Goal: Transaction & Acquisition: Book appointment/travel/reservation

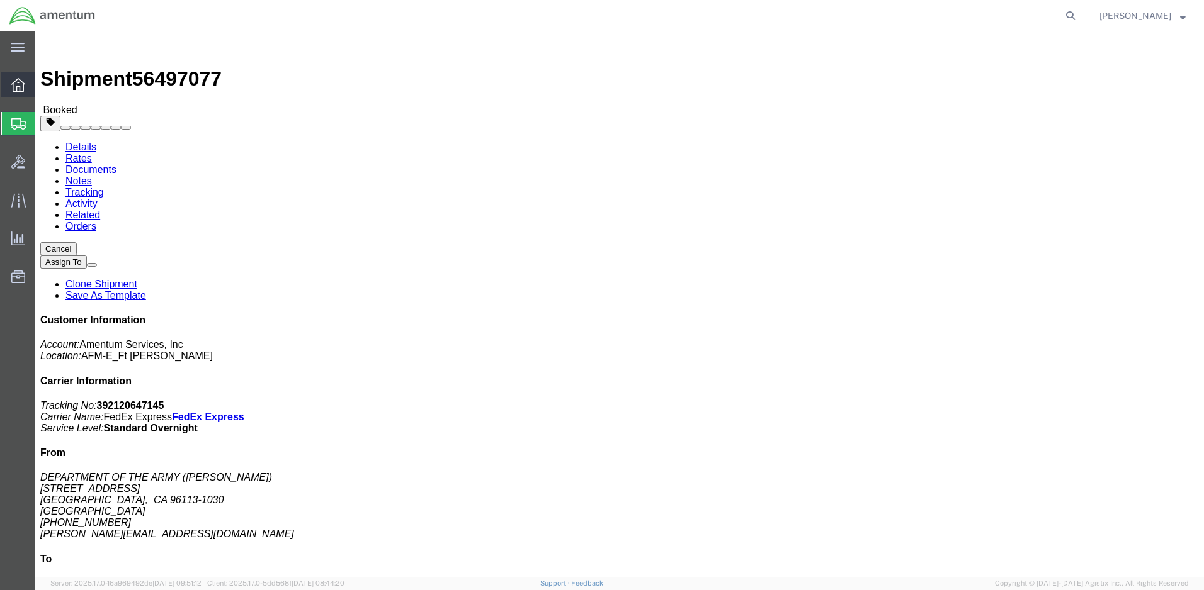
click at [16, 89] on icon at bounding box center [18, 85] width 14 height 14
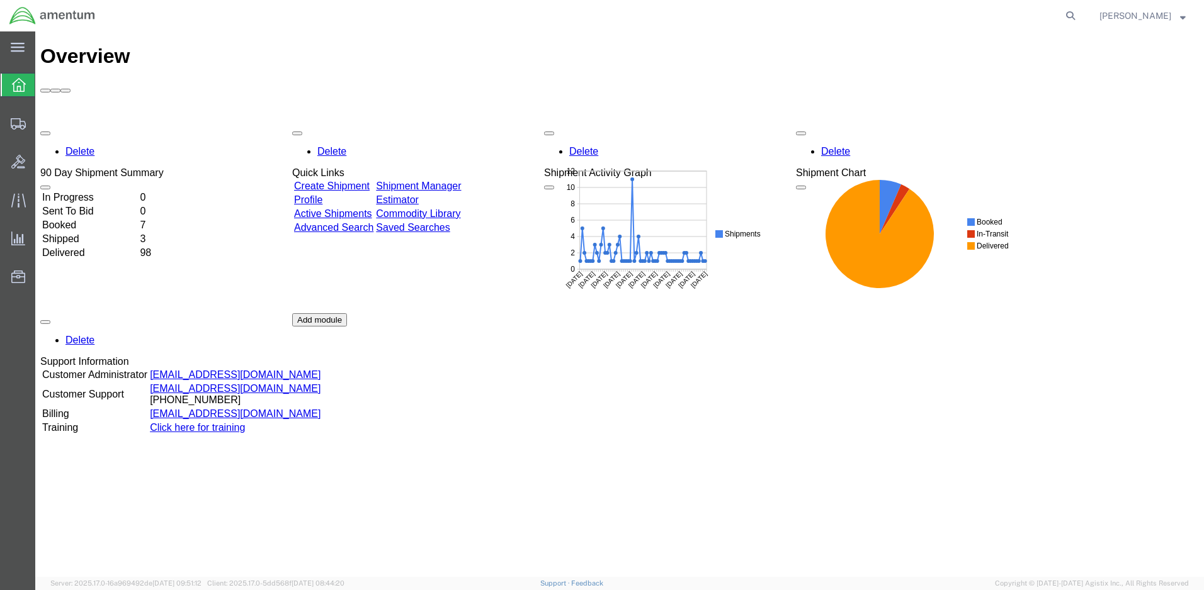
click at [362, 181] on link "Create Shipment" at bounding box center [332, 186] width 76 height 11
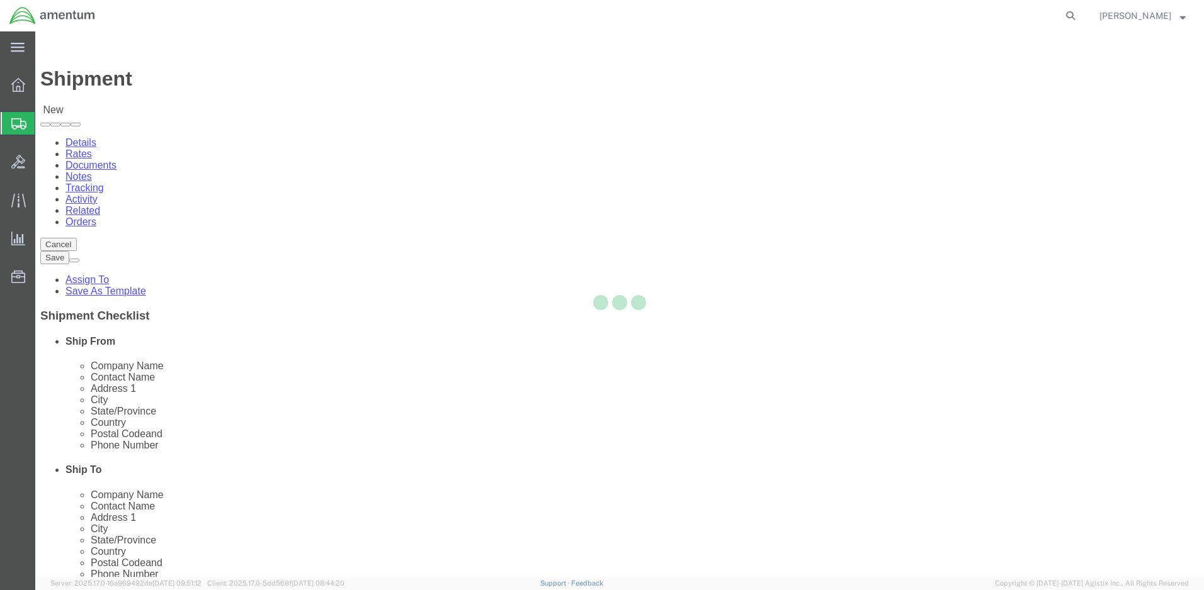
select select
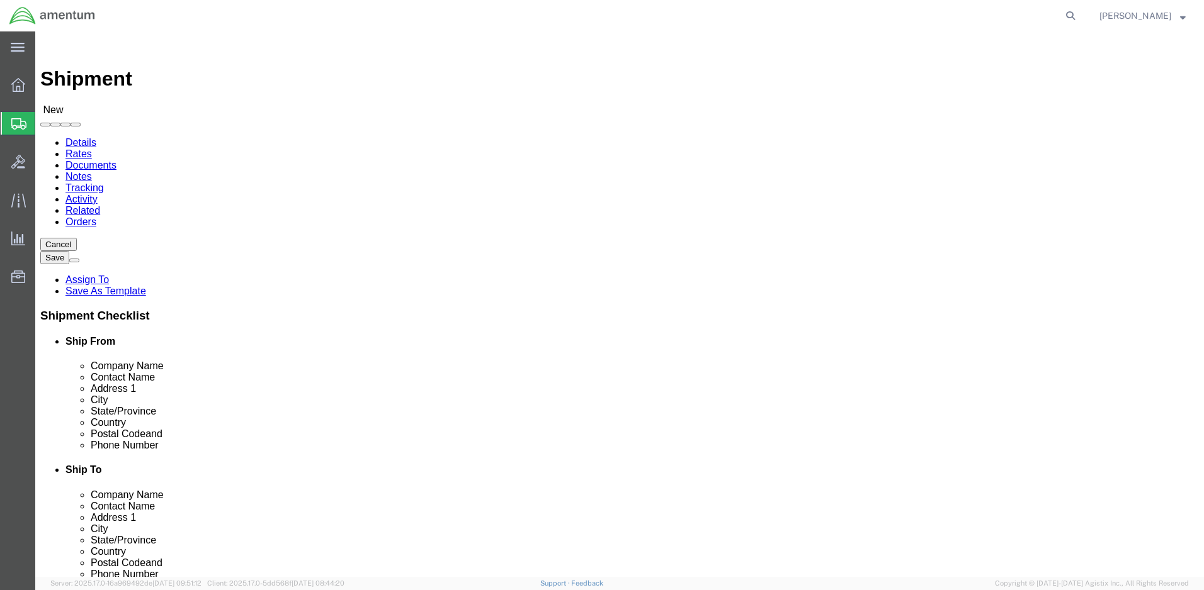
click input "text"
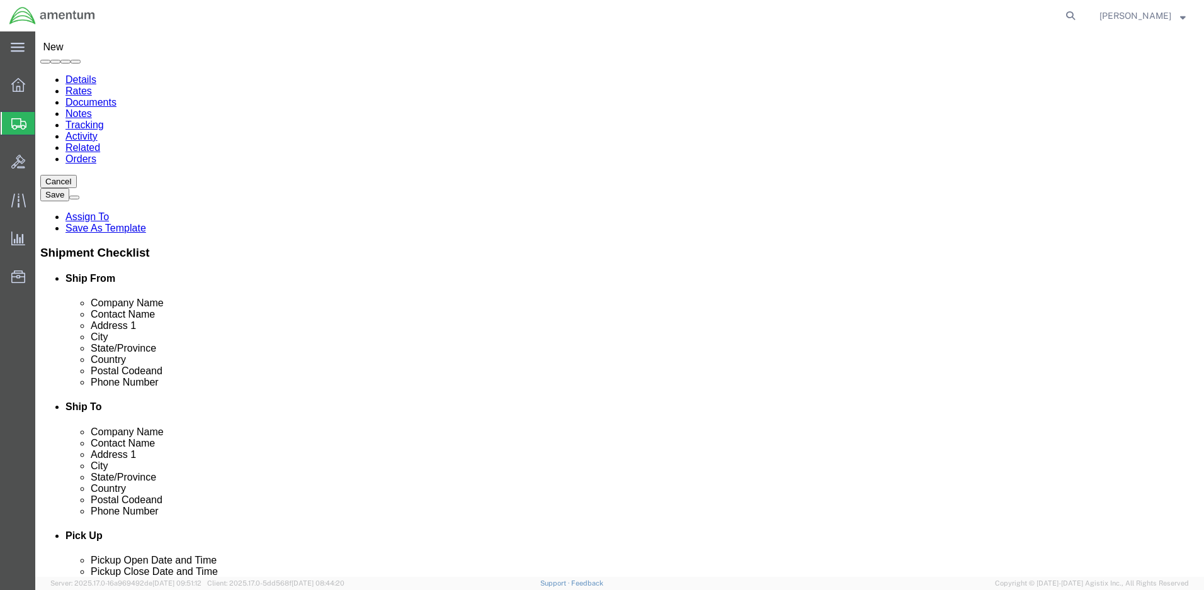
scroll to position [363, 0]
click div "Location My Profile Location [PHONE_NUMBER] [PHONE_NUMBER] [PHONE_NUMBER] [PHON…"
click input "[PERSON_NAME]"
type input "a"
click input "text"
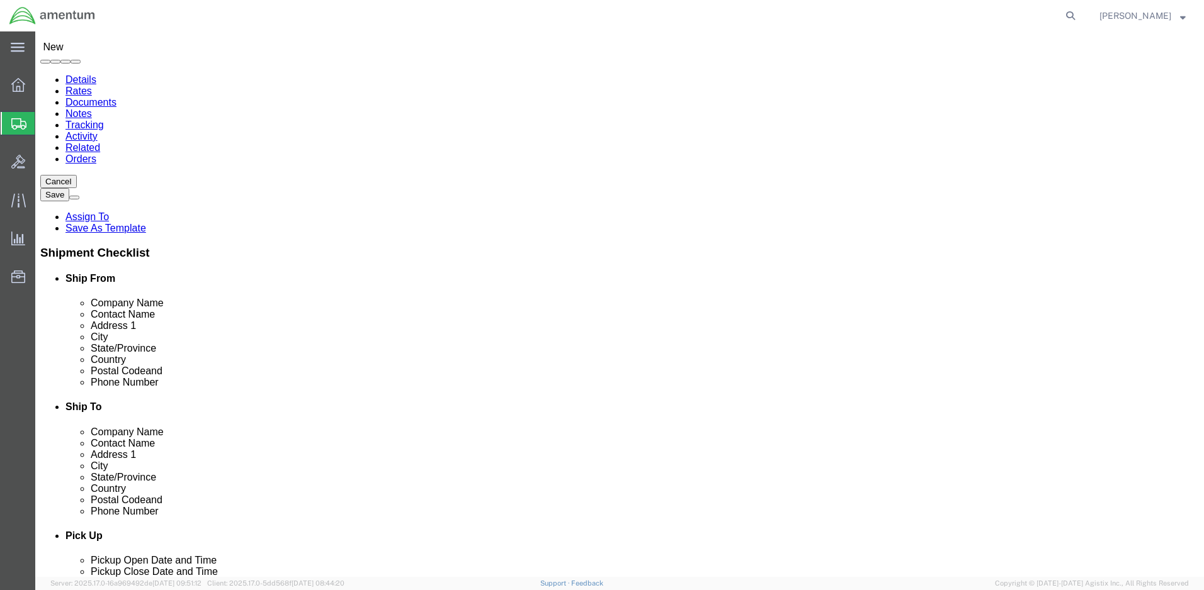
type input "[PERSON_NAME]"
click p "- Amentum - ([PERSON_NAME]) [STREET_ADDRESS][PERSON_NAME]"
select select
type input "Amentum"
type input "[PERSON_NAME]"
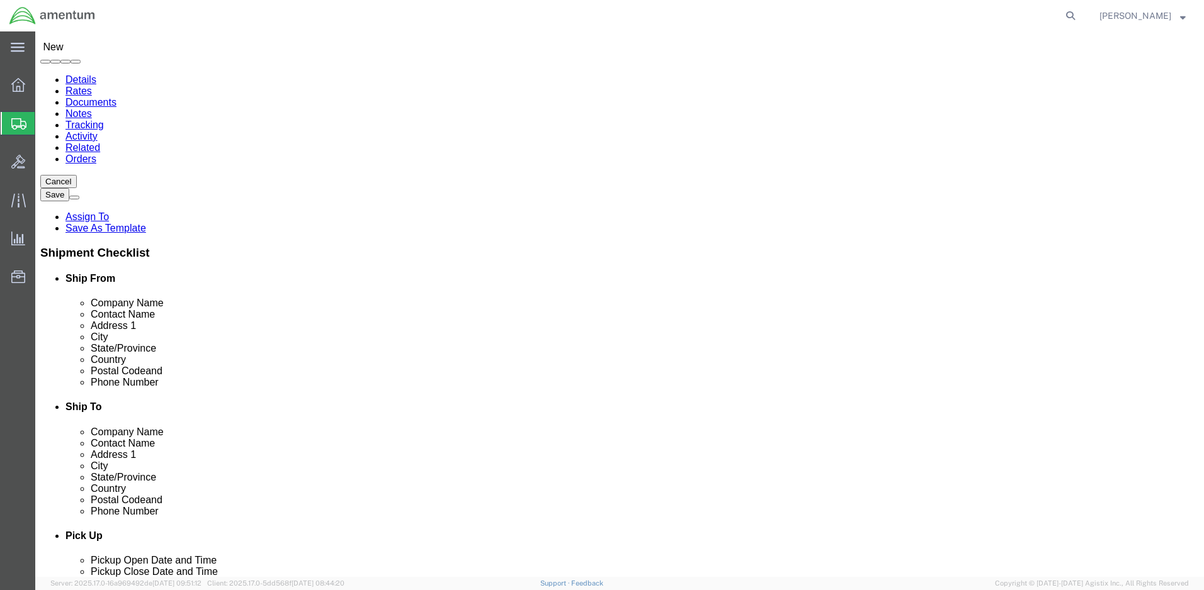
type input "[STREET_ADDRESS] and Blacksheep Run"
type input "Fort [PERSON_NAME]"
type input "42223"
type input "2704613064"
type input "[PERSON_NAME][EMAIL_ADDRESS][DOMAIN_NAME]"
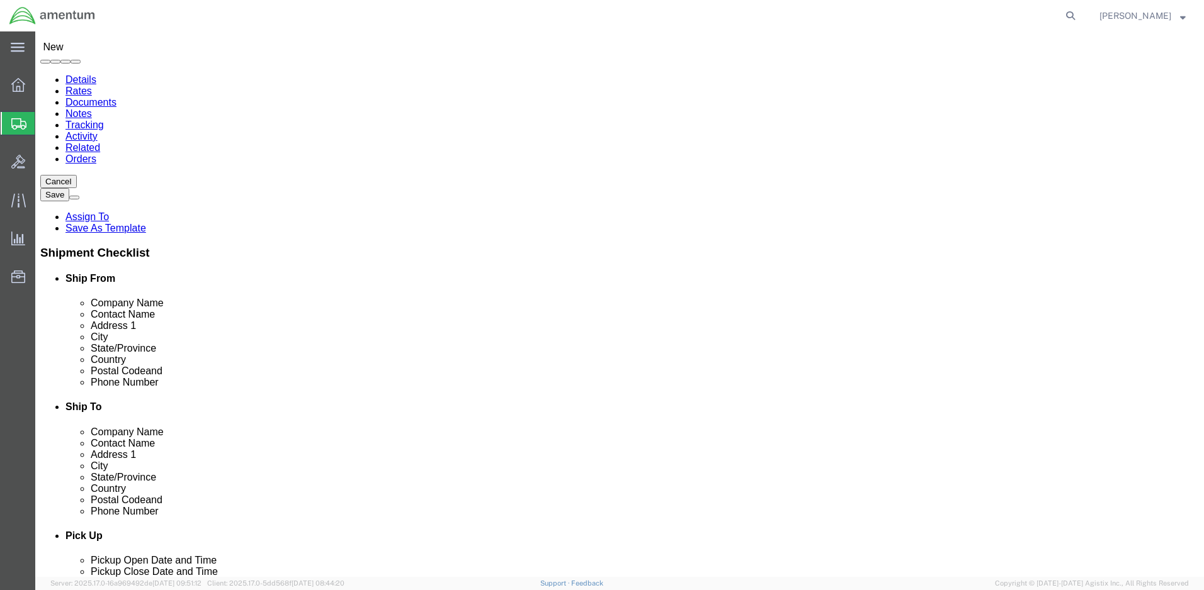
checkbox input "true"
select select "KY"
type input "[PERSON_NAME]"
click input "text"
type input "LRC -AVIATION [PERSON_NAME]"
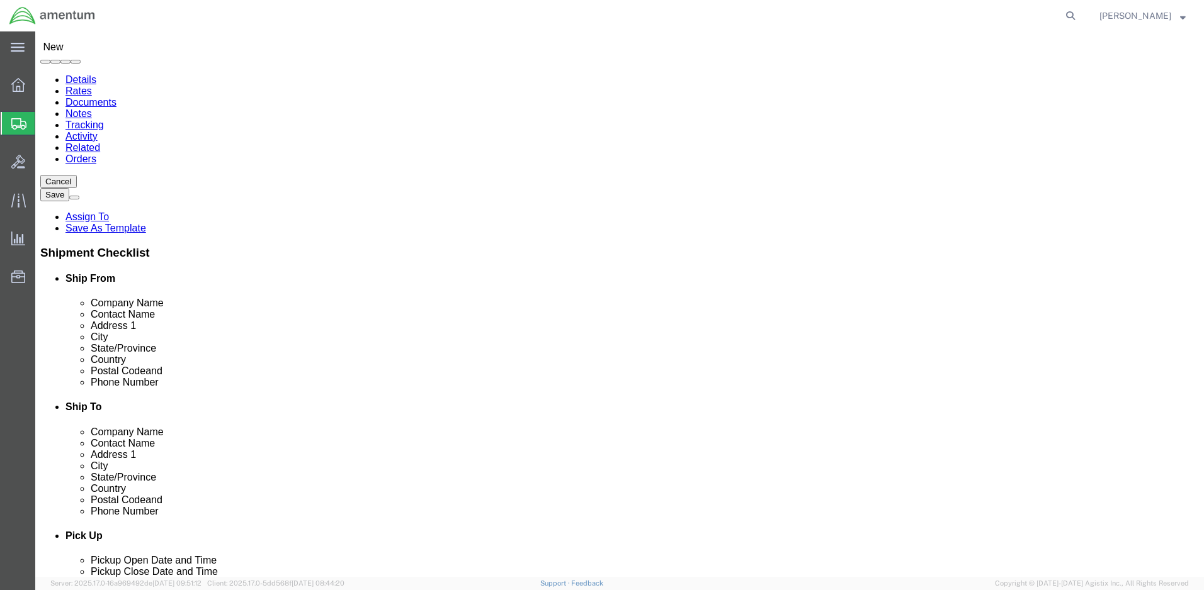
click input "text"
type input "[PERSON_NAME]/[PERSON_NAME]"
click input "text"
type input "BLDG P3042 [PERSON_NAME] BLVD"
select select
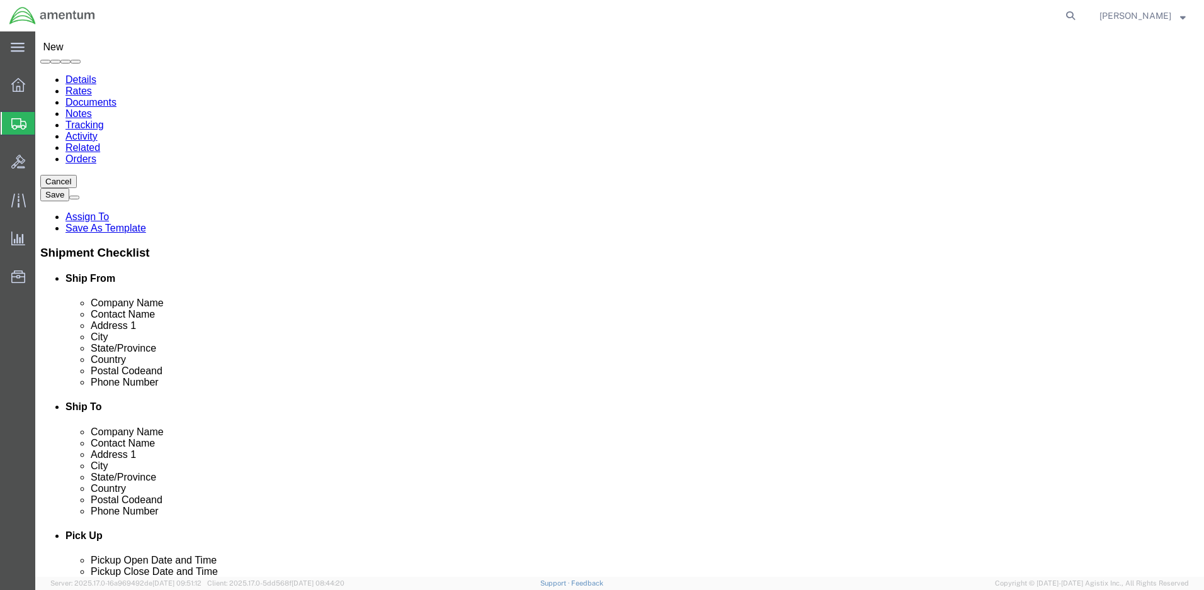
click input "text"
type input "[PERSON_NAME] AAF"
select select
click input "[PERSON_NAME] AAF"
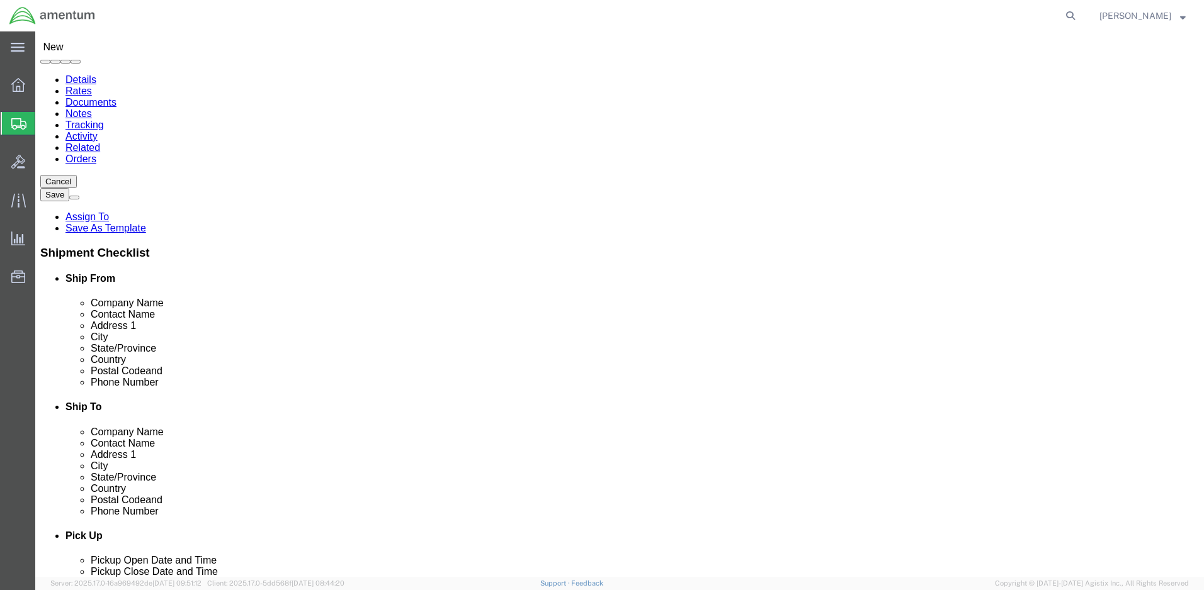
type input "S"
type input "[GEOGRAPHIC_DATA]"
click input "text"
select select
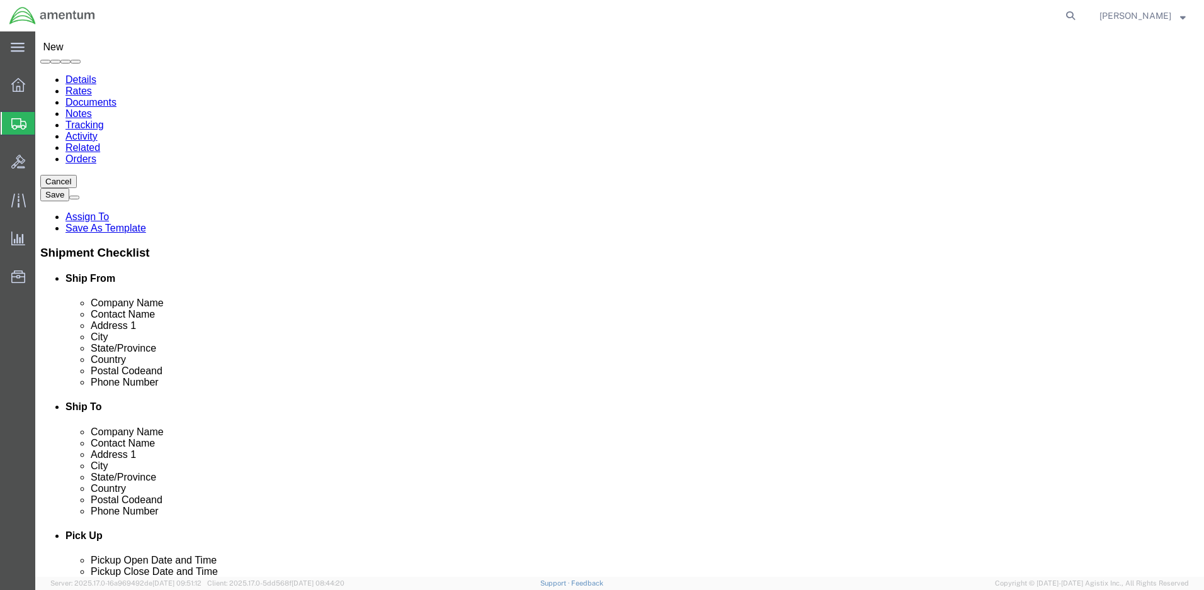
select select "NC"
click input "Postal Code"
type input "28310"
select select
click input "text"
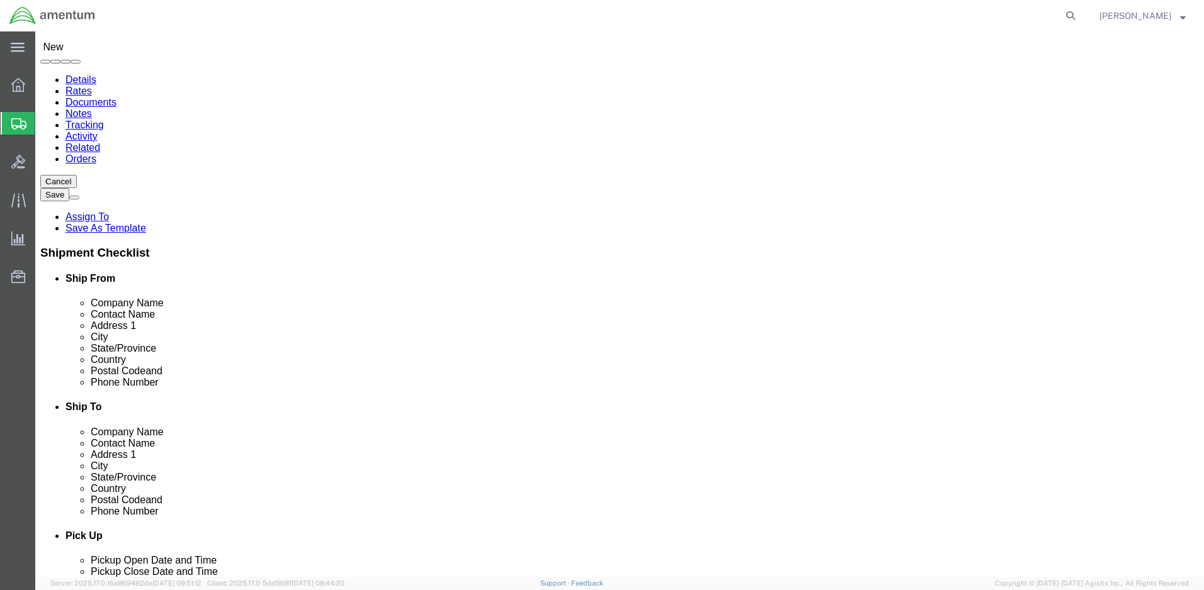
type input "8144409291"
click input "text"
paste input "[PERSON_NAME][EMAIL_ADDRESS][PERSON_NAME][DOMAIN_NAME]"
type input "[PERSON_NAME][EMAIL_ADDRESS][PERSON_NAME][DOMAIN_NAME]"
click input "checkbox"
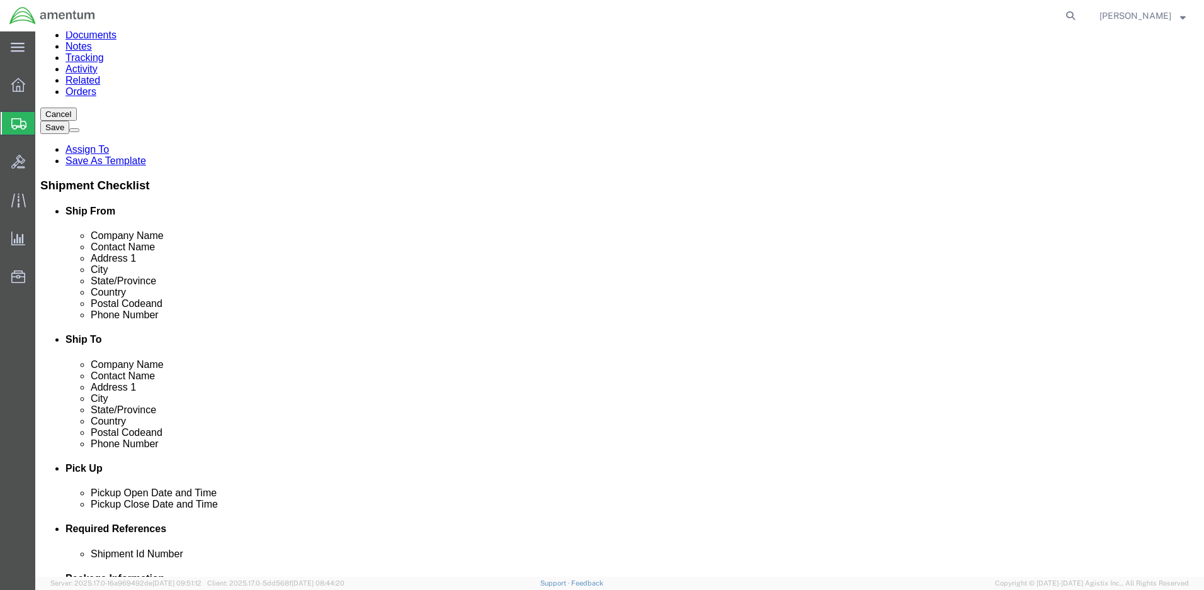
scroll to position [63, 0]
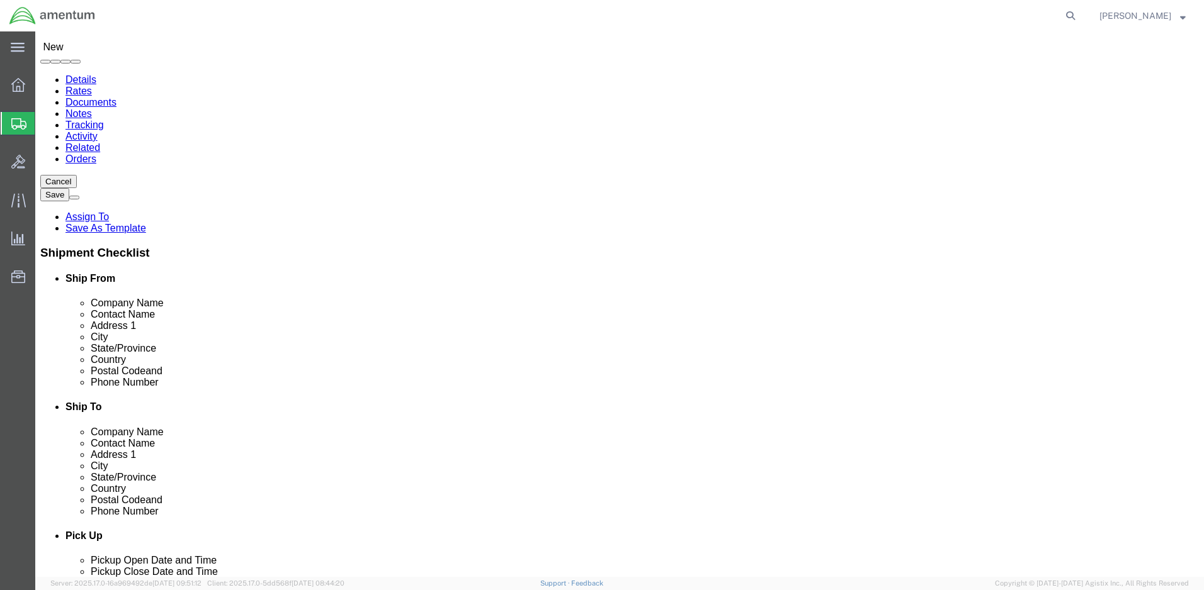
click input "checkbox"
checkbox input "true"
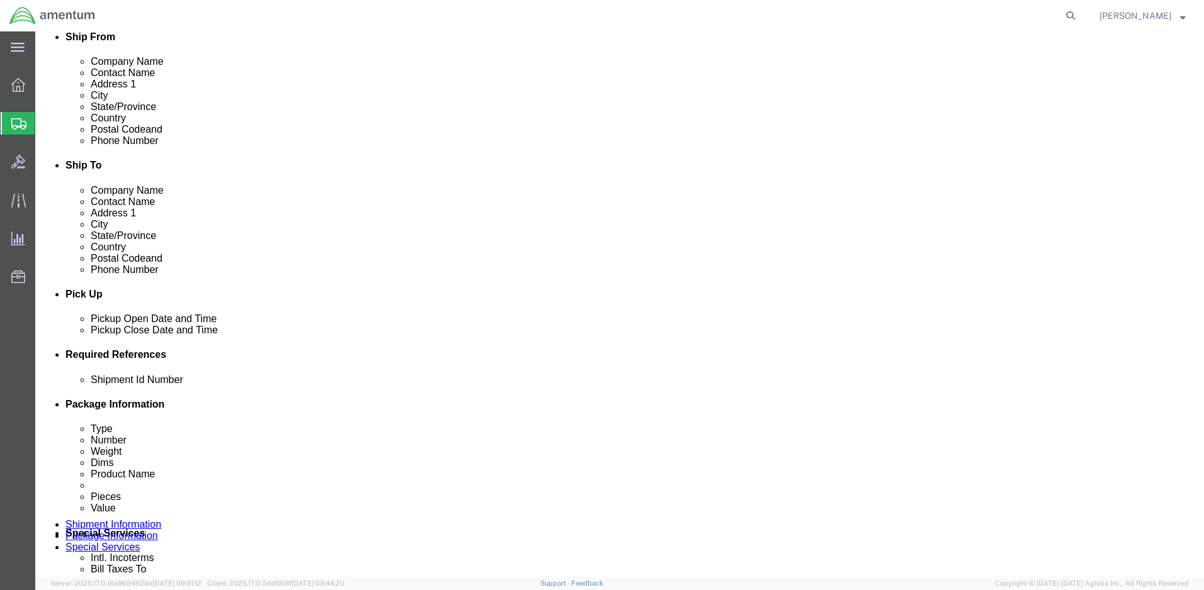
scroll to position [315, 0]
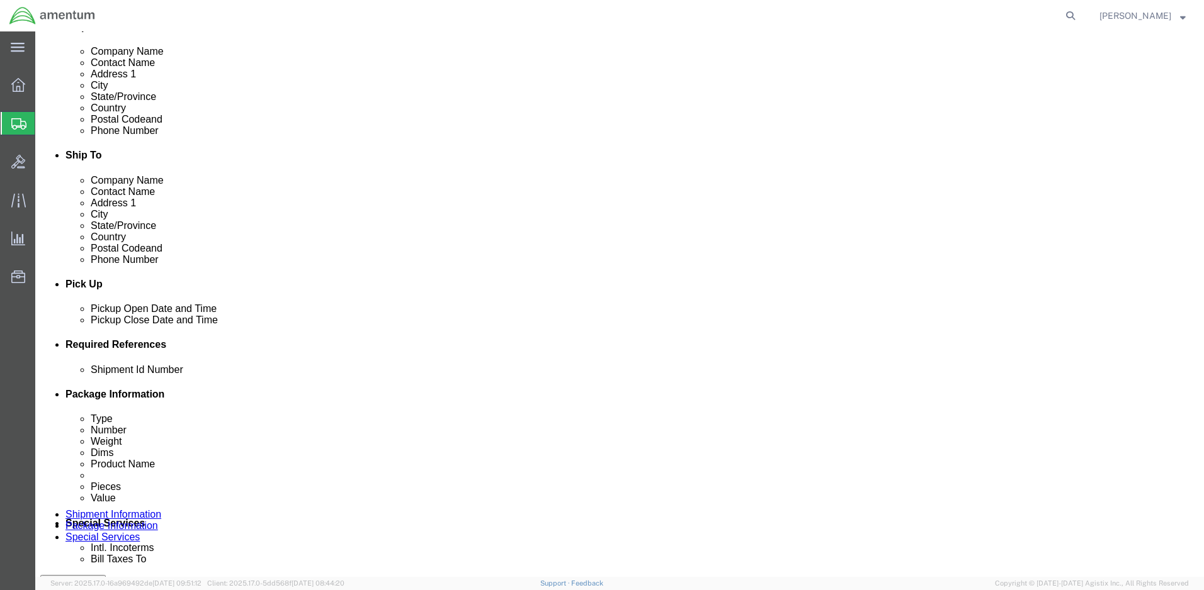
click div "[DATE] 11:00 AM"
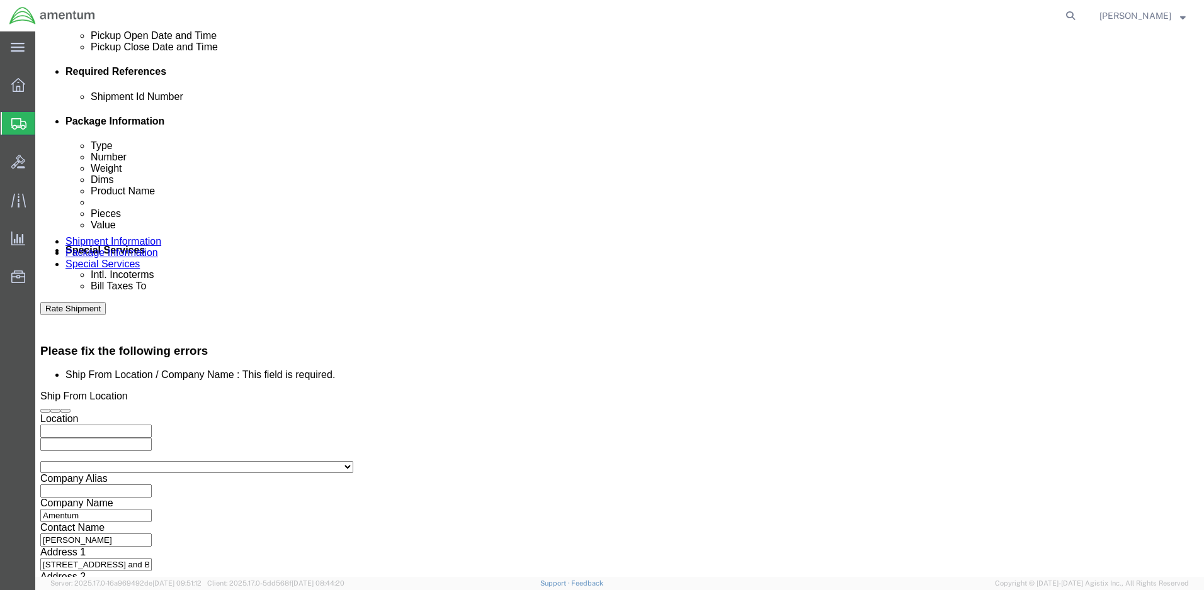
click button "Apply"
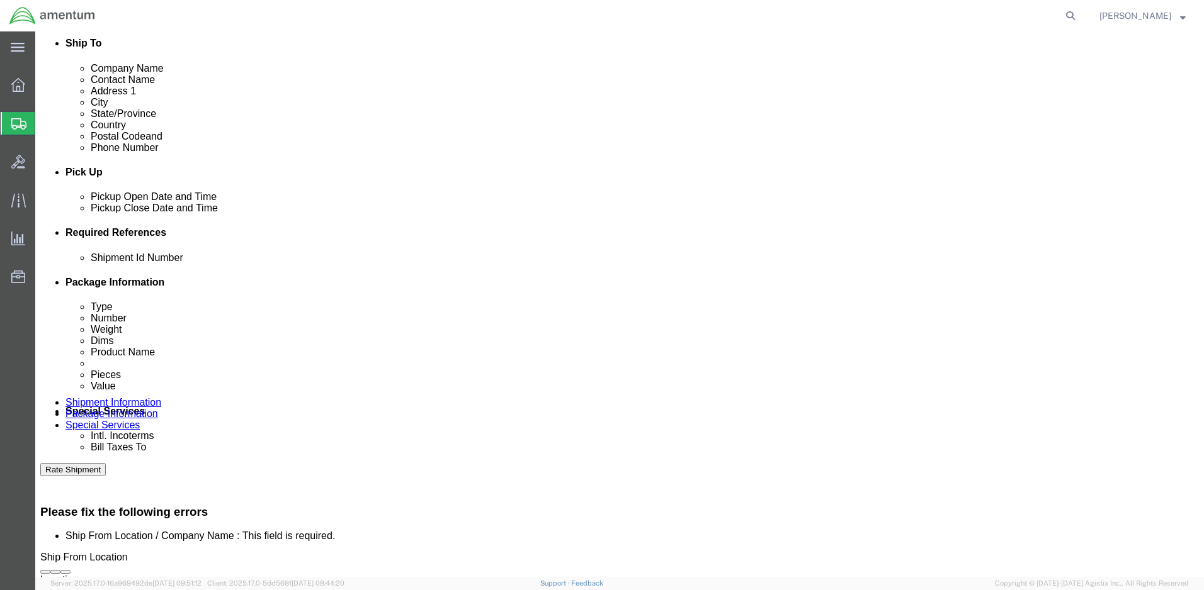
scroll to position [399, 0]
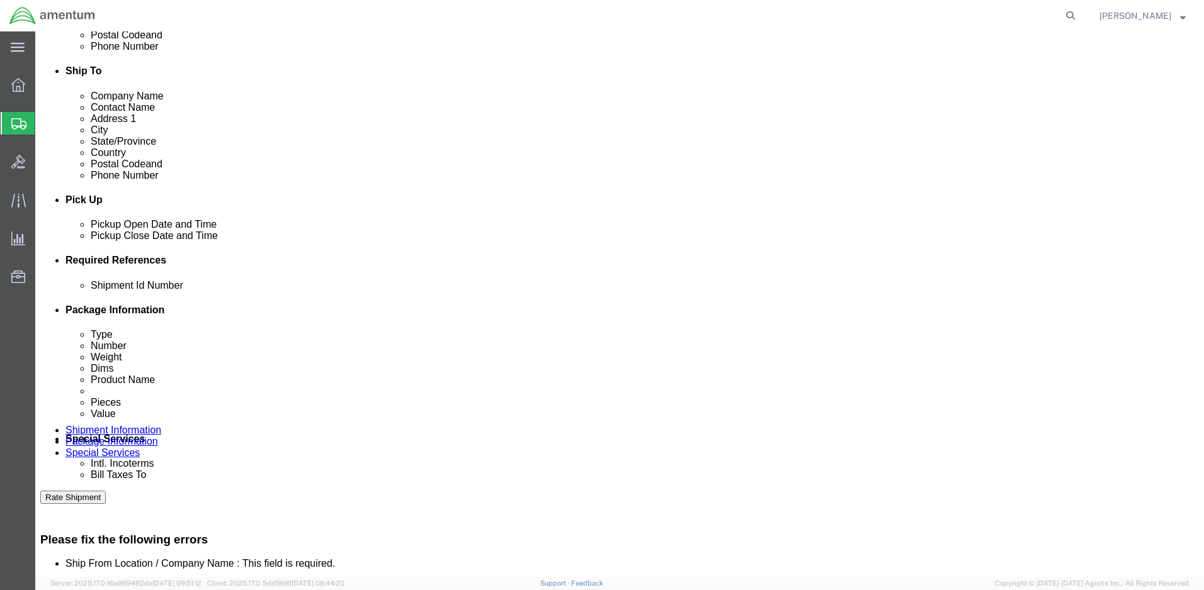
click div "[DATE] 12:00 PM"
type input "2:00 PM"
click button "Apply"
click div
click input "3:00 PM"
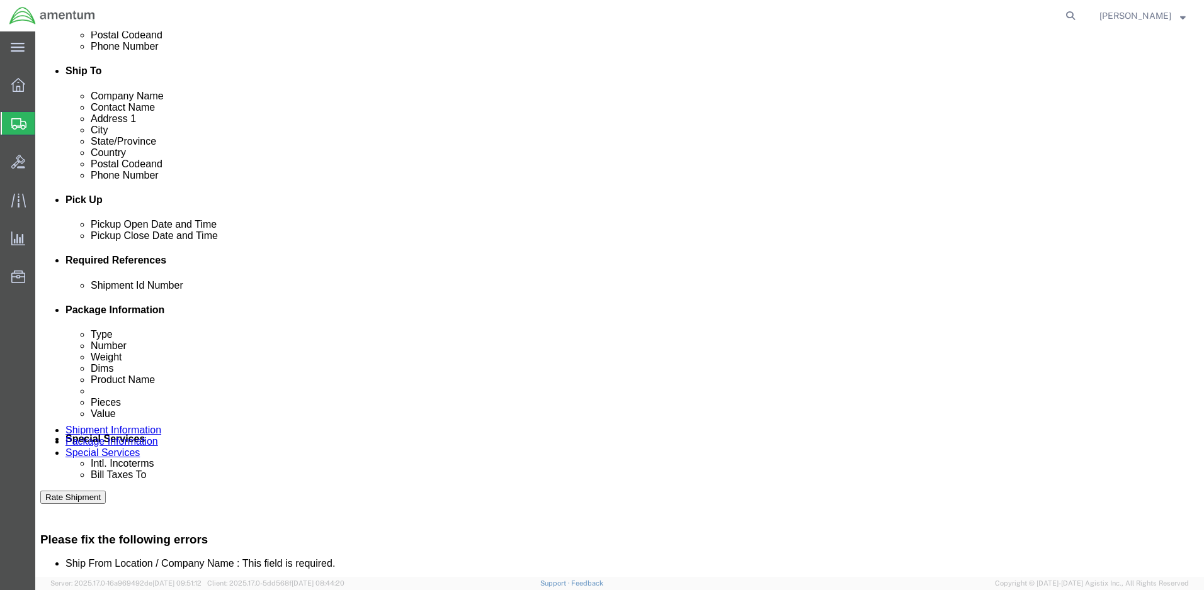
click input "3:00 PM"
click input "7:00 AM"
type input "8:00 AM"
click button "Apply"
click div
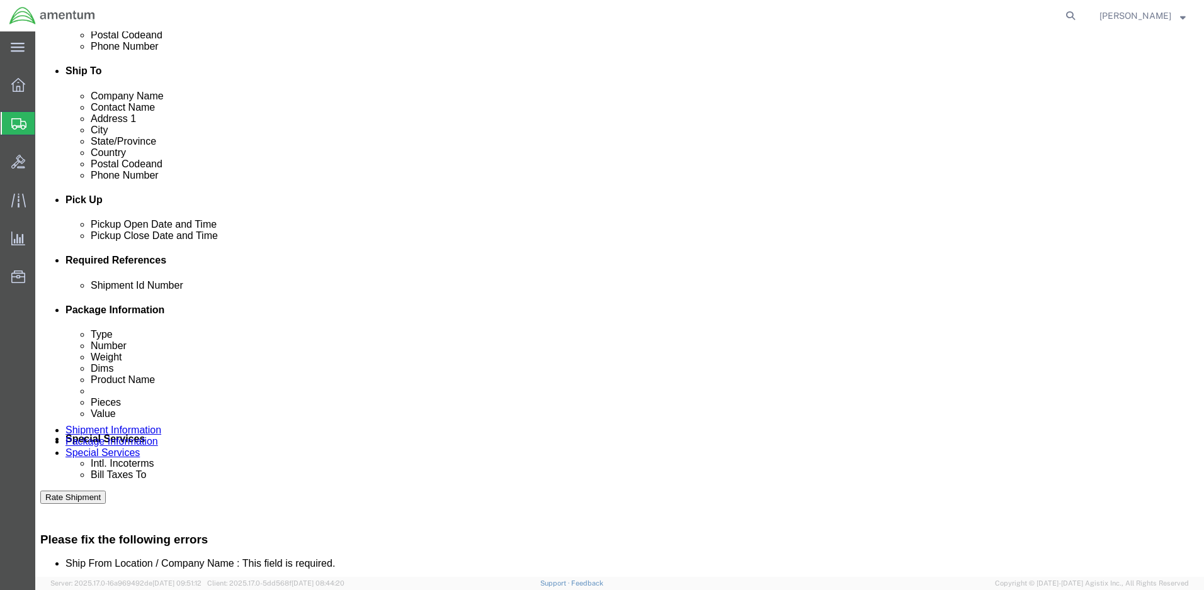
click input "9:00 AM"
type input "3:00 PM"
click button "Apply"
click input "text"
type input "1521AZ.032"
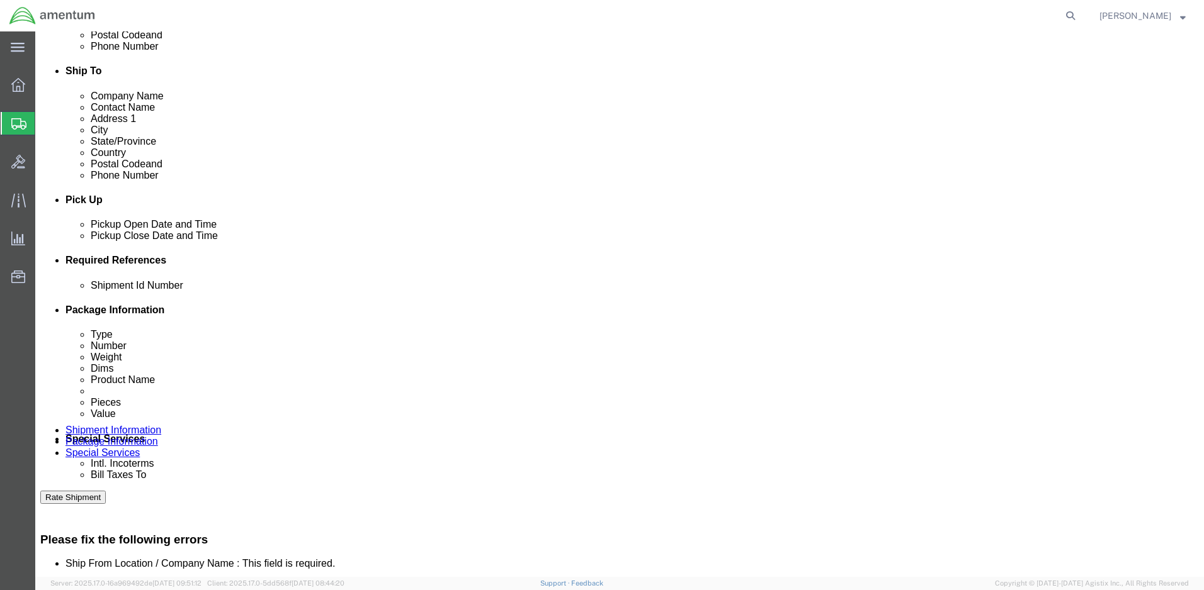
click button "Add reference"
click select "Select Account Type Activity ID Airline Appointment Number ASN Batch Request # …"
select select "PURCHORD"
click select "Select Account Type Activity ID Airline Appointment Number ASN Batch Request # …"
click input "text"
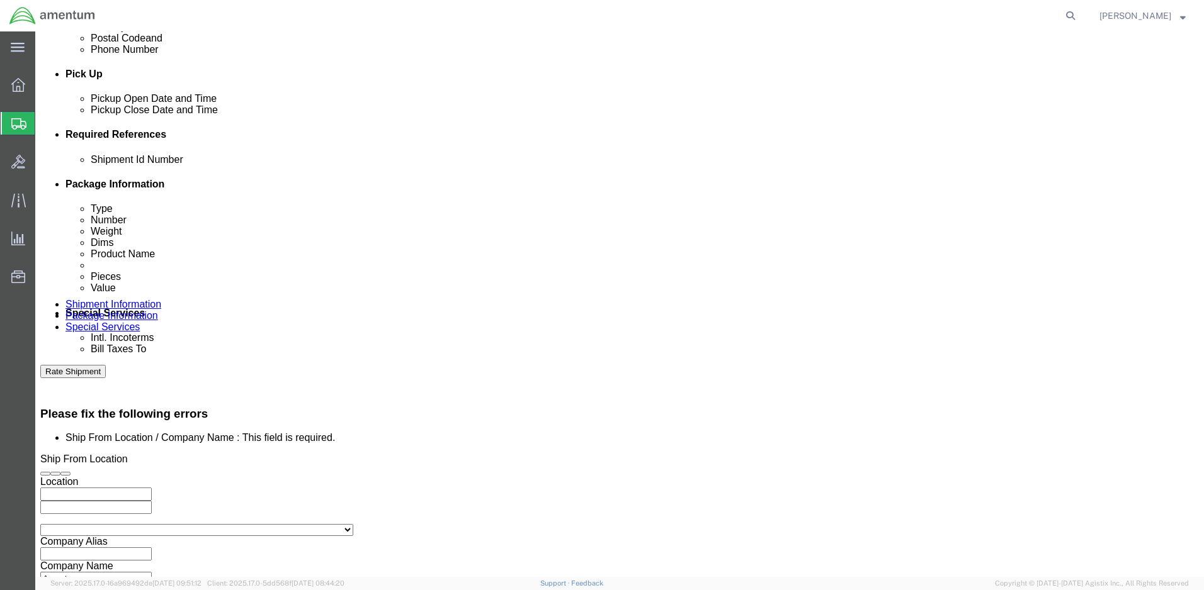
scroll to position [588, 0]
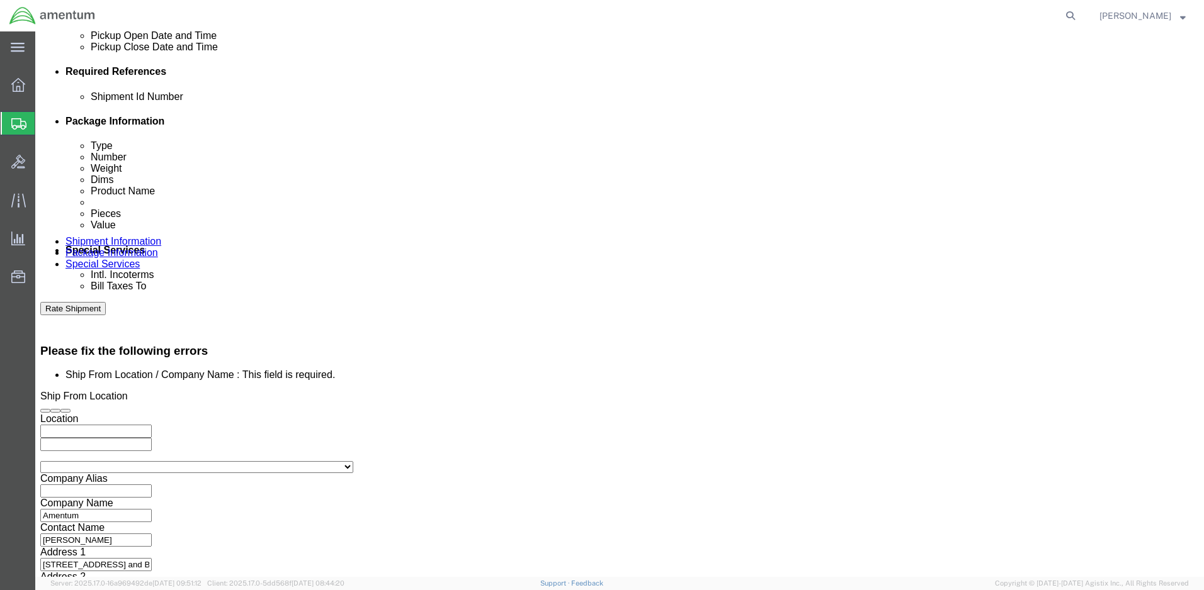
type input "4998.R.1521.AZ.AY.00.FCAM.00"
click button "Continue"
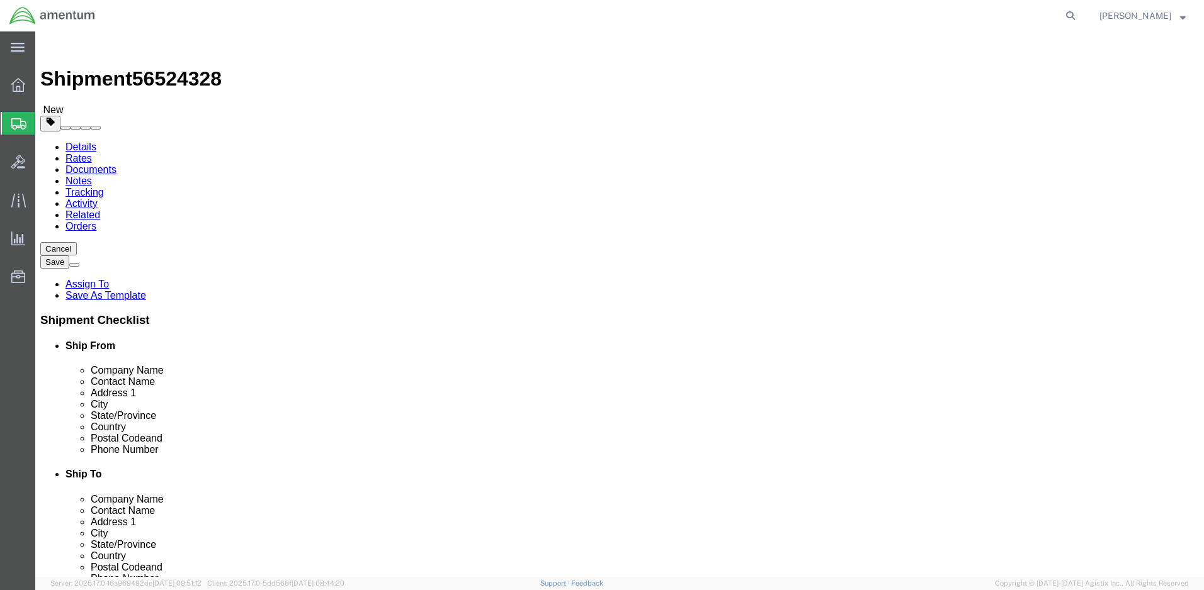
select select "CBOX"
click input "Length : This field is required."
type input "15"
click input "Width : This field is required."
type input "15"
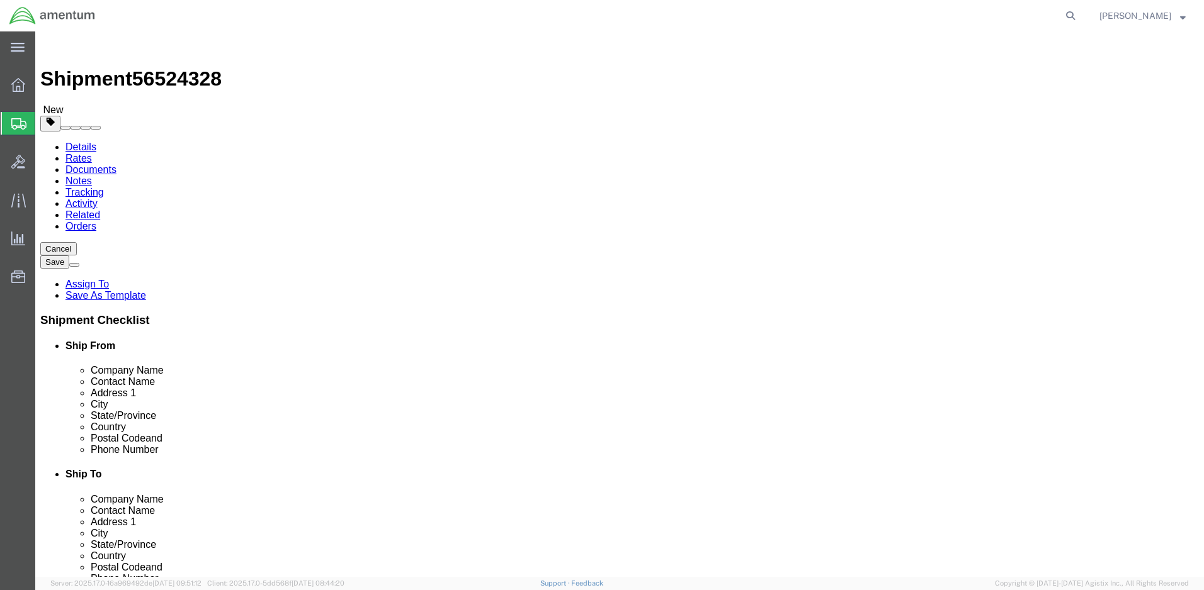
click input "Height : This field is required."
type input "18"
click input "0.00"
type input "32"
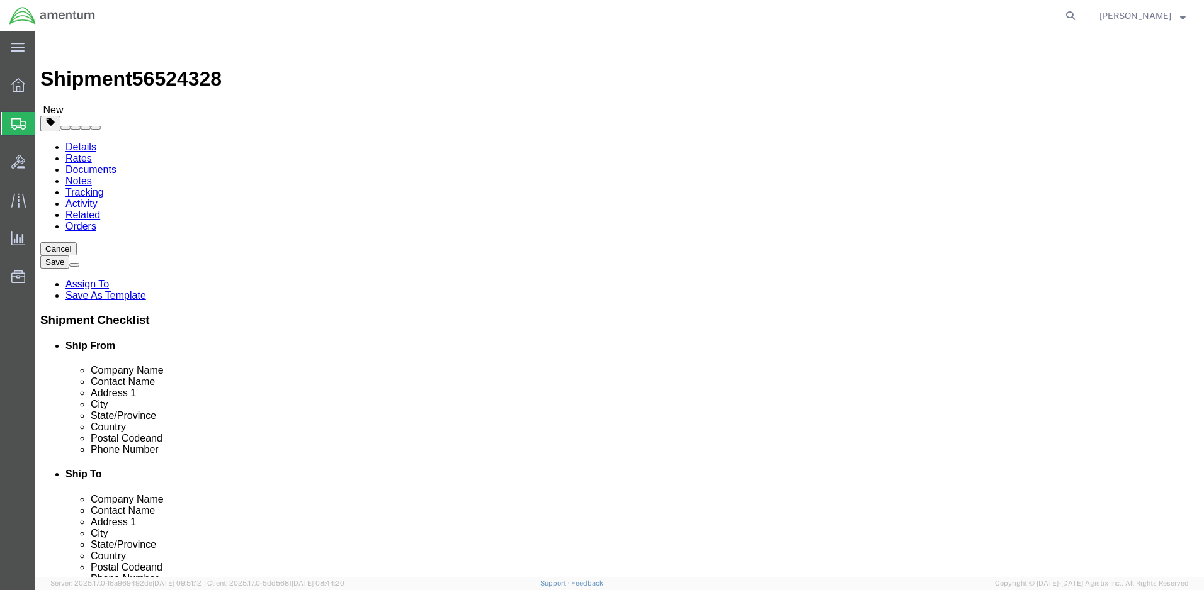
click div "32 Select kgs lbs"
click link "Add Content"
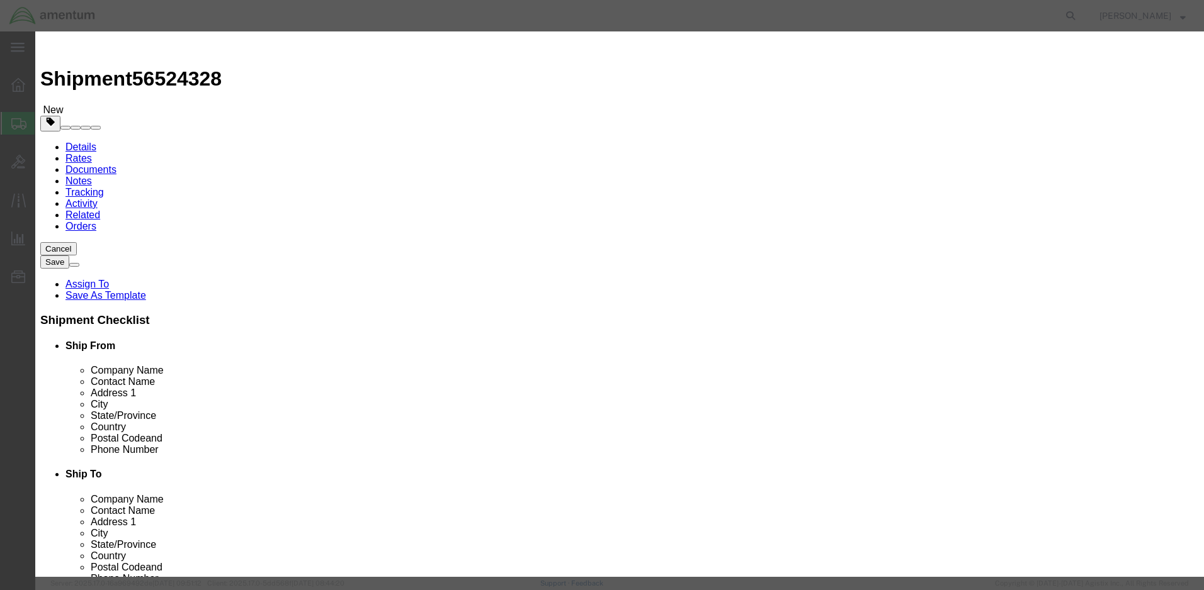
click input "text"
paste input "Fuel Integrity Tester"
type input "Fuel Integrity Tester"
drag, startPoint x: 379, startPoint y: 122, endPoint x: 358, endPoint y: 119, distance: 21.6
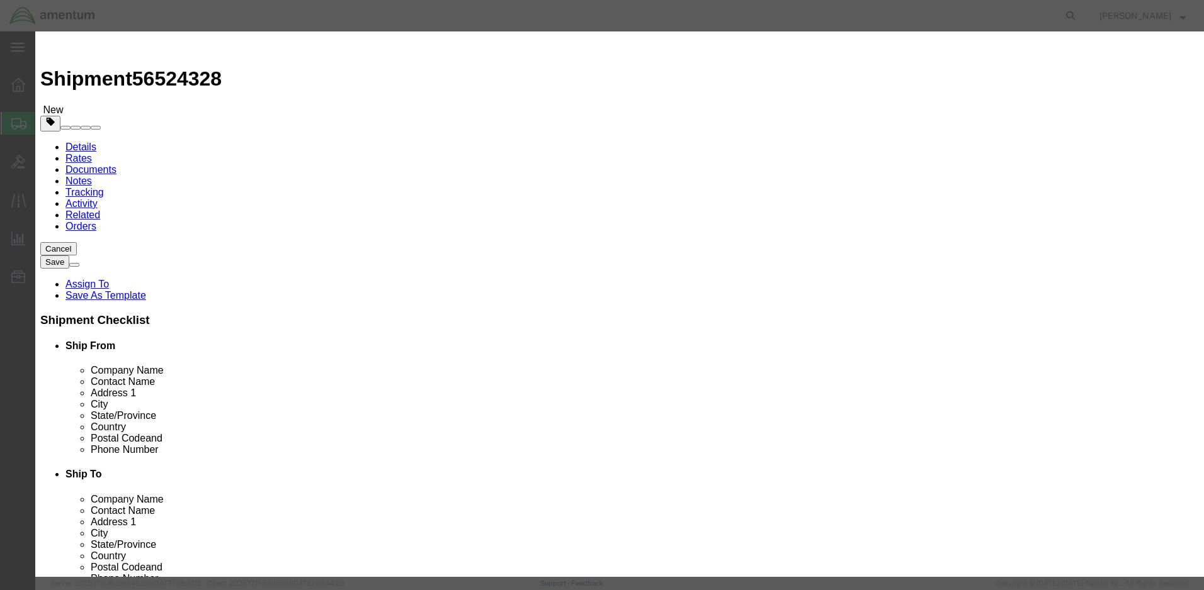
click div "0"
type input "1"
click textarea
paste textarea "4920-01-521-2579 Fuel Integrity Tester"
type textarea "4920-01-521-2579 Fuel Integrity Tester"
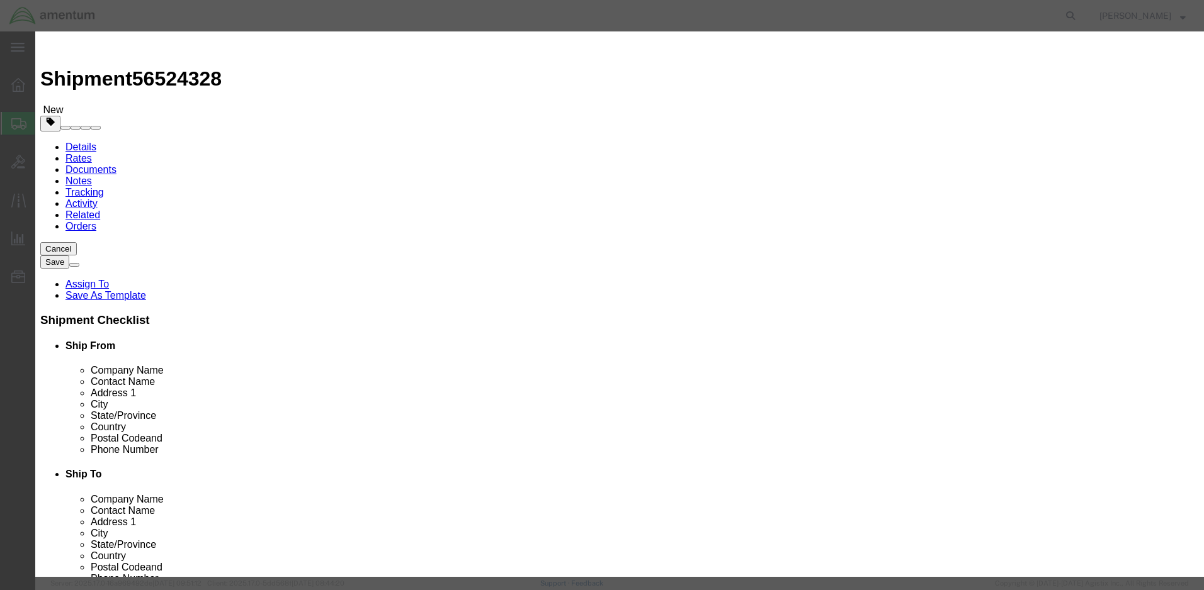
click input "text"
type input "10,000"
click textarea
click button "Save & Close"
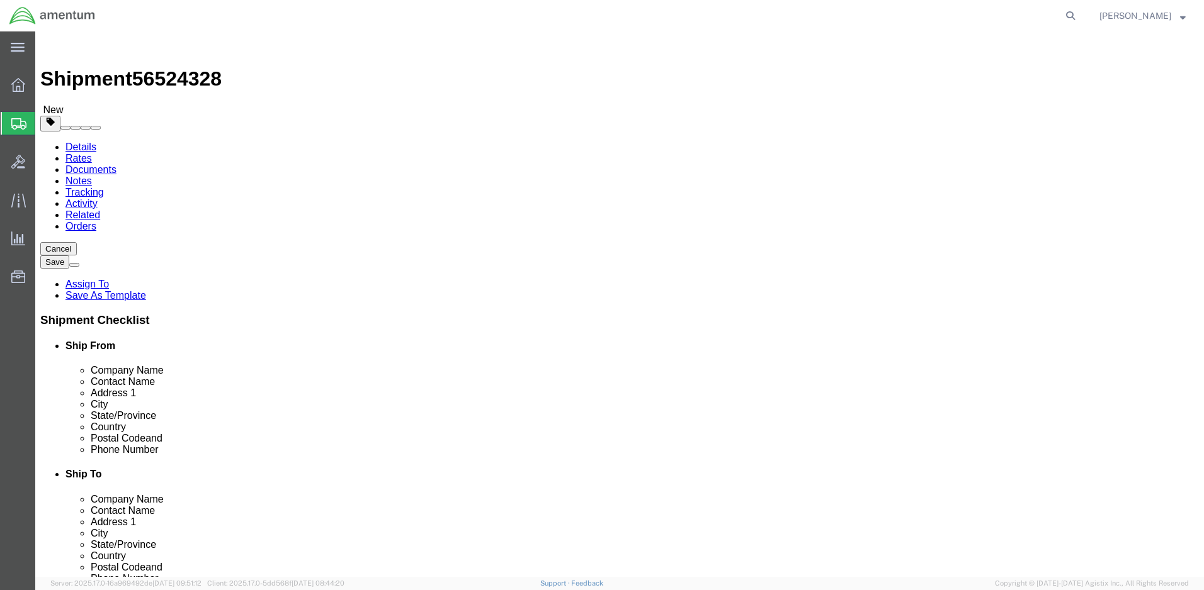
click button "Rate Shipment"
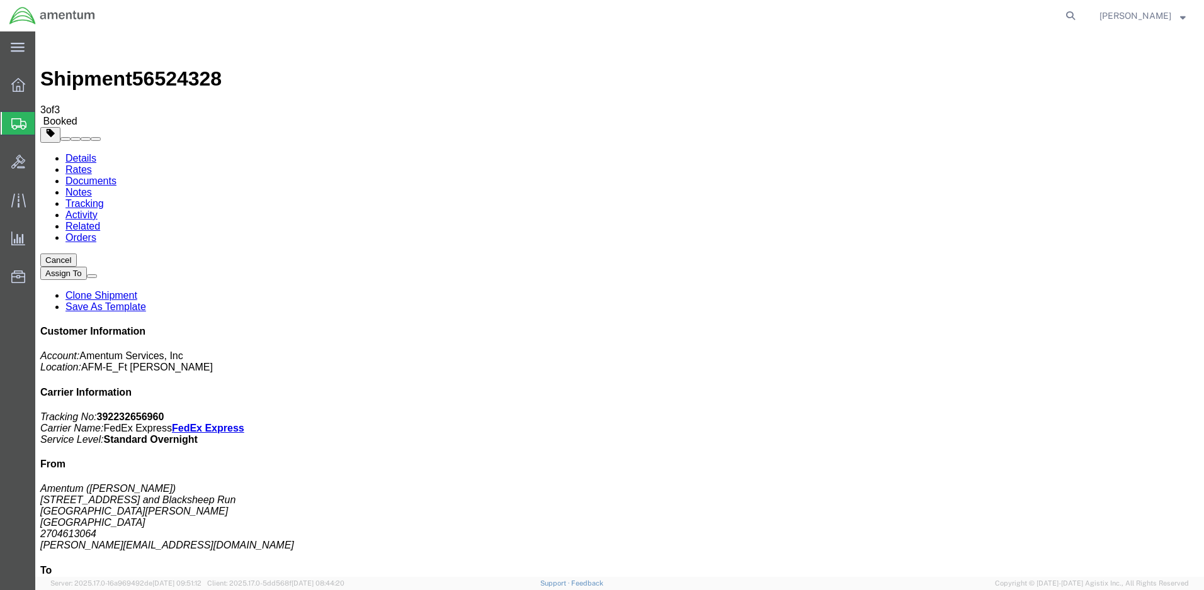
checkbox input "true"
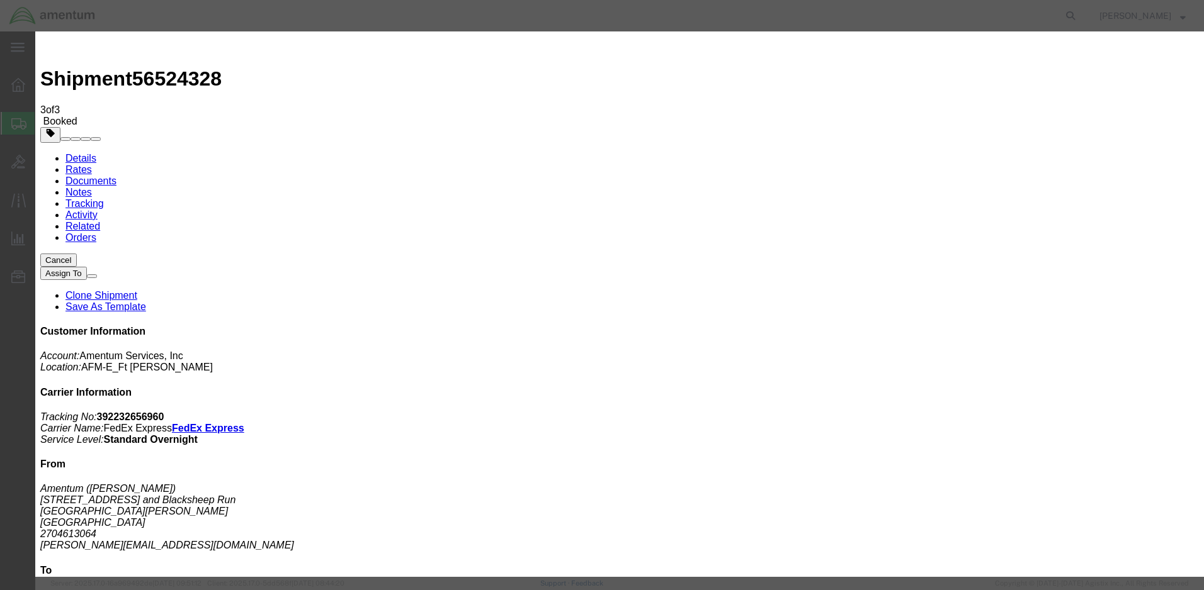
checkbox input "true"
type input "[PERSON_NAME][EMAIL_ADDRESS][DOMAIN_NAME]"
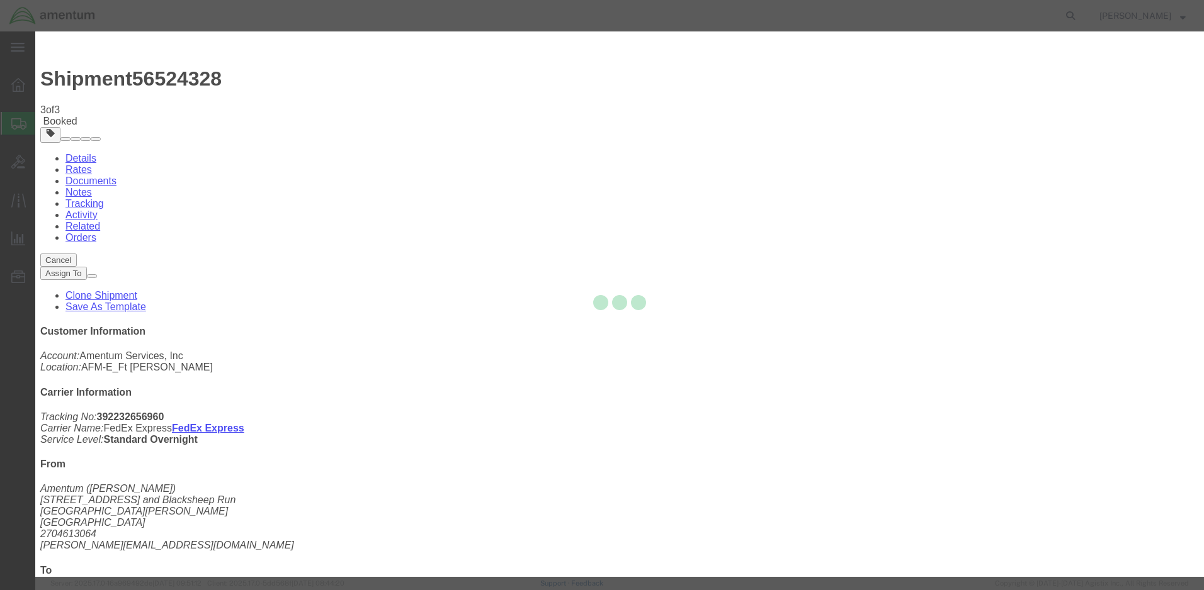
checkbox input "false"
